Goal: Task Accomplishment & Management: Use online tool/utility

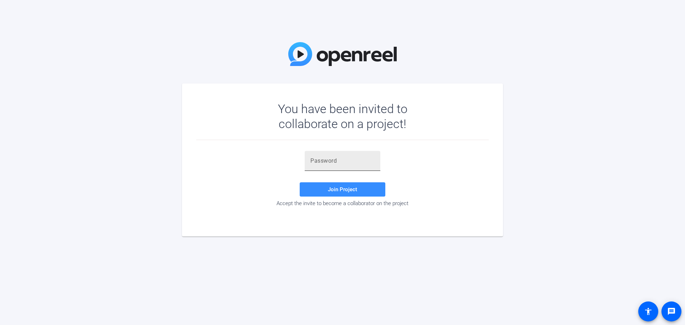
click at [334, 155] on div at bounding box center [342, 161] width 64 height 20
click at [328, 163] on input "text" at bounding box center [342, 161] width 64 height 9
paste input "hWji%R"
type input "hWji%R"
click at [352, 189] on span "Join Project" at bounding box center [342, 189] width 29 height 6
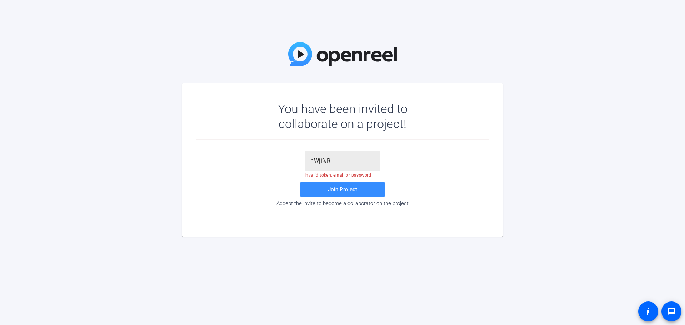
click at [341, 157] on input "hWji%R" at bounding box center [342, 161] width 64 height 9
click at [344, 189] on span "Join Project" at bounding box center [342, 189] width 29 height 6
click at [345, 162] on input "hWji%R" at bounding box center [342, 161] width 64 height 9
click at [309, 159] on div "hWji%R" at bounding box center [343, 161] width 76 height 20
click at [310, 161] on div "hWji%R" at bounding box center [343, 161] width 76 height 20
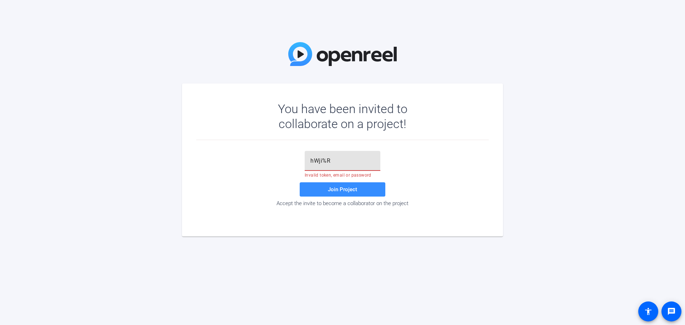
click at [310, 161] on input "hWji%R" at bounding box center [342, 161] width 64 height 9
click at [340, 189] on span "Join Project" at bounding box center [342, 189] width 29 height 6
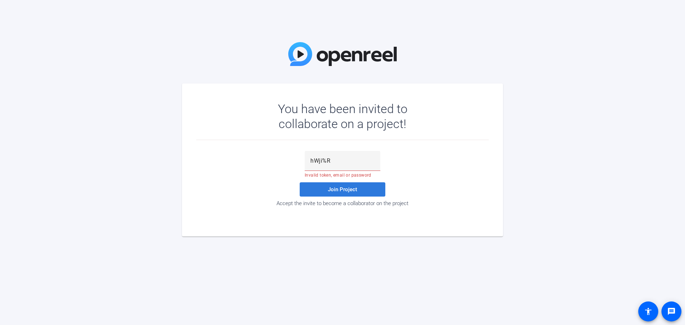
click at [338, 192] on span "Join Project" at bounding box center [342, 189] width 29 height 6
click at [320, 167] on div at bounding box center [342, 161] width 64 height 20
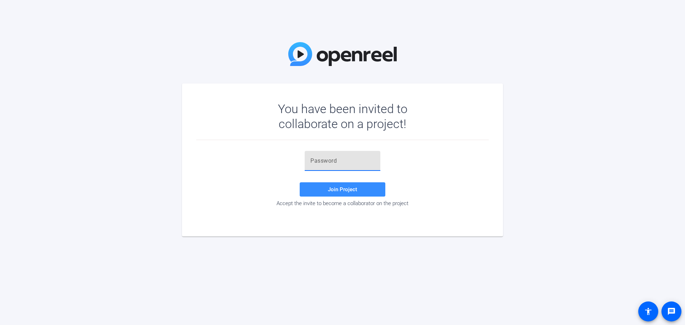
paste input "hWji%R"
type input "hWji%R"
click at [355, 181] on span at bounding box center [343, 189] width 86 height 17
drag, startPoint x: 352, startPoint y: 188, endPoint x: 342, endPoint y: 189, distance: 9.6
click at [347, 188] on span "Join Project" at bounding box center [342, 189] width 29 height 6
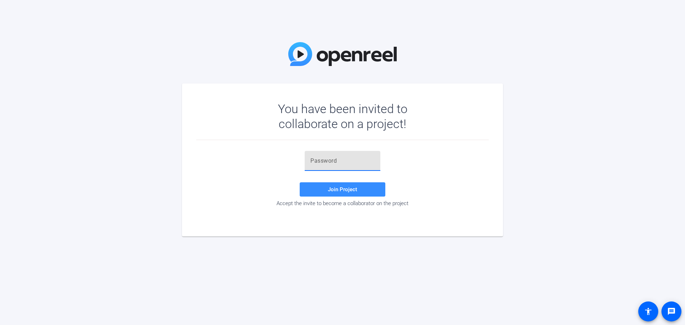
click at [344, 159] on input "text" at bounding box center [342, 161] width 64 height 9
paste input "PiBe"
type input "PiBe"
click at [360, 188] on span at bounding box center [343, 189] width 86 height 17
click at [361, 190] on span at bounding box center [343, 189] width 86 height 17
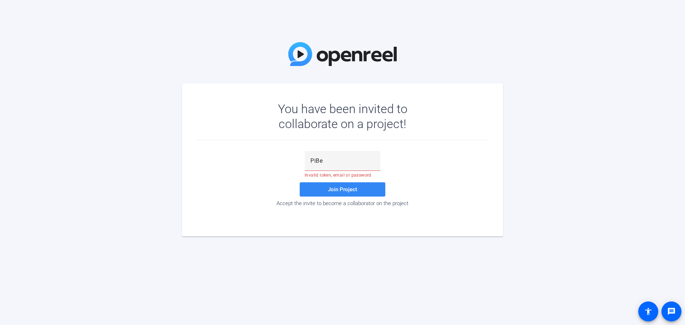
click at [361, 191] on span at bounding box center [343, 189] width 86 height 17
click at [337, 163] on input "PiBe" at bounding box center [342, 161] width 64 height 9
click at [310, 159] on input "PiBe" at bounding box center [342, 161] width 64 height 9
click at [316, 160] on input "PiBe" at bounding box center [342, 161] width 64 height 9
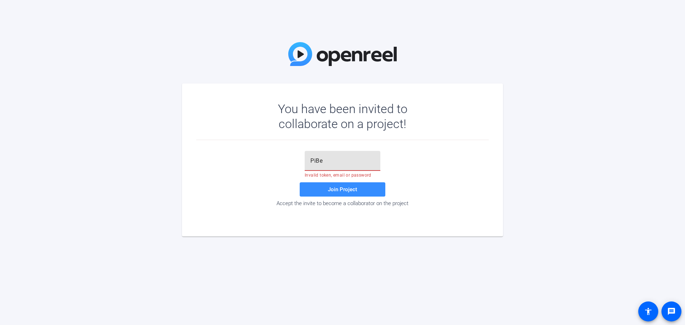
drag, startPoint x: 317, startPoint y: 160, endPoint x: 306, endPoint y: 167, distance: 13.1
click at [306, 167] on div "PiBe" at bounding box center [343, 161] width 76 height 20
drag, startPoint x: 342, startPoint y: 166, endPoint x: 273, endPoint y: 160, distance: 69.4
click at [273, 160] on div "PiBe Invalid token, email or password Join Project Accept the invite to become …" at bounding box center [342, 179] width 292 height 56
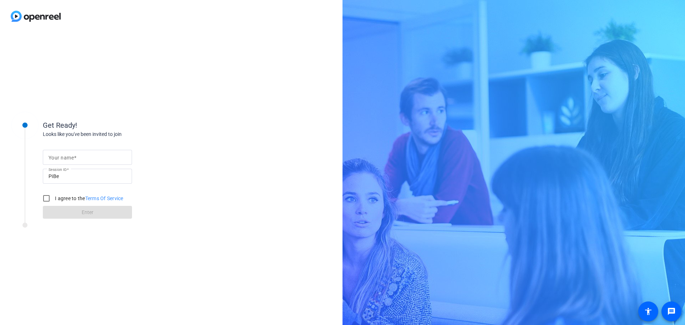
click at [99, 157] on input "Your name" at bounding box center [88, 157] width 78 height 9
type input "[PERSON_NAME]"
drag, startPoint x: 46, startPoint y: 202, endPoint x: 63, endPoint y: 207, distance: 18.2
click at [46, 202] on input "I agree to the Terms Of Service" at bounding box center [46, 198] width 14 height 14
checkbox input "true"
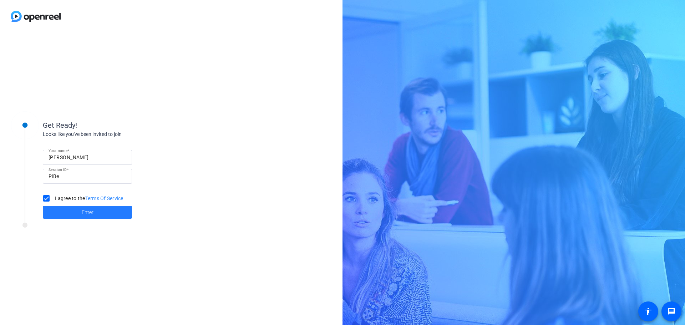
click at [82, 215] on span "Enter" at bounding box center [88, 212] width 12 height 7
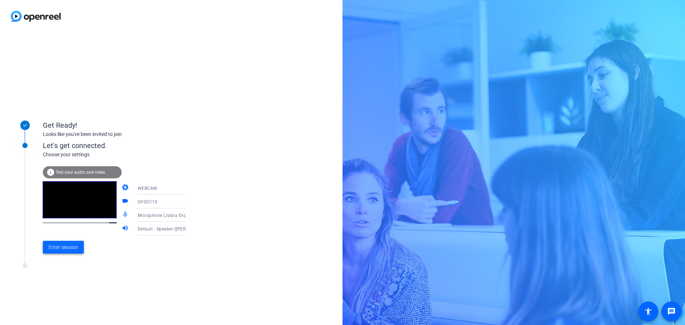
click at [67, 246] on span "Enter session" at bounding box center [64, 247] width 30 height 7
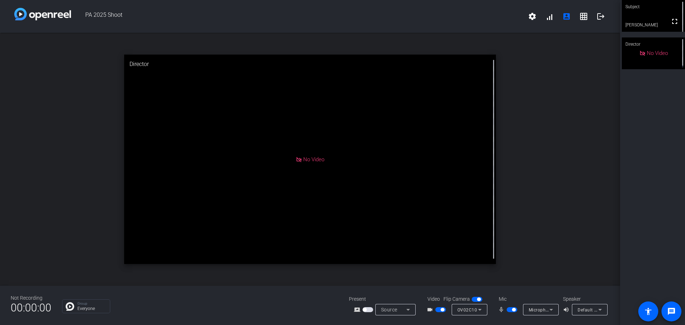
click at [514, 307] on span "button" at bounding box center [511, 309] width 11 height 5
click at [514, 309] on span "button" at bounding box center [511, 309] width 11 height 5
click at [513, 310] on span "button" at bounding box center [514, 310] width 4 height 4
click at [513, 309] on span "button" at bounding box center [511, 309] width 11 height 5
drag, startPoint x: 564, startPoint y: 204, endPoint x: 557, endPoint y: 204, distance: 6.8
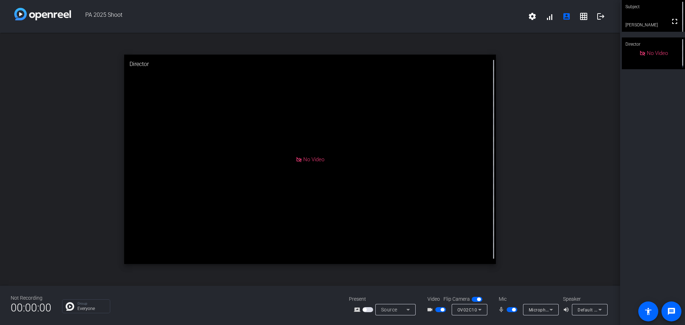
click at [565, 204] on div "open_in_new Director No Video" at bounding box center [310, 159] width 620 height 253
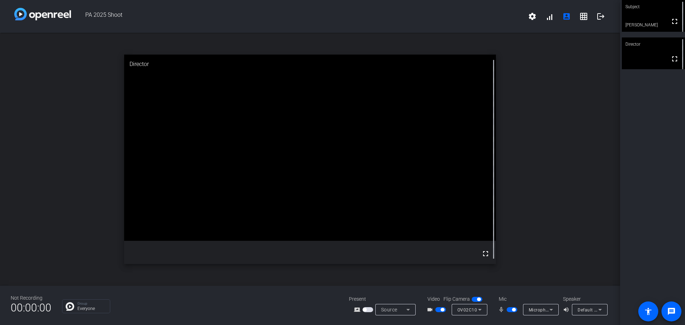
click at [529, 150] on div "open_in_new Director fullscreen" at bounding box center [310, 159] width 620 height 253
click at [528, 218] on div "open_in_new Director fullscreen" at bounding box center [310, 159] width 620 height 253
click at [595, 184] on div "open_in_new Director fullscreen" at bounding box center [310, 159] width 620 height 253
click at [562, 78] on div "open_in_new Director fullscreen" at bounding box center [310, 159] width 620 height 253
click at [456, 39] on div "open_in_new Director fullscreen" at bounding box center [310, 159] width 620 height 253
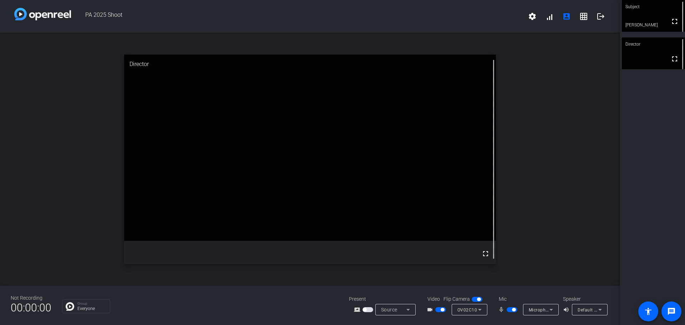
click at [539, 121] on div "open_in_new Director fullscreen" at bounding box center [310, 159] width 620 height 253
click at [572, 72] on div "open_in_new Director fullscreen" at bounding box center [310, 159] width 620 height 253
click at [601, 16] on mat-icon "logout" at bounding box center [600, 16] width 9 height 9
